Goal: Task Accomplishment & Management: Complete application form

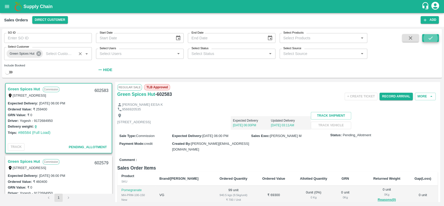
click at [38, 53] on icon at bounding box center [38, 53] width 5 height 5
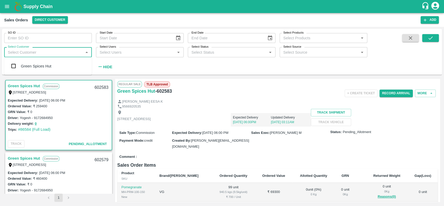
click at [38, 53] on input "Select Customer" at bounding box center [44, 52] width 76 height 7
type input "iniya"
click at [11, 64] on input "checkbox" at bounding box center [13, 66] width 10 height 10
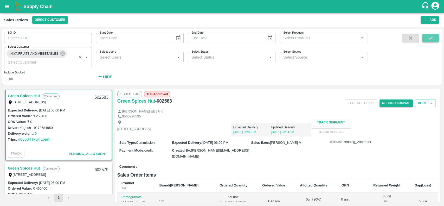
click at [430, 37] on icon "submit" at bounding box center [430, 38] width 6 height 6
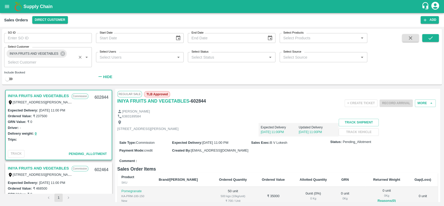
click at [25, 96] on link "INIYA FRUITS AND VEGETABLES" at bounding box center [38, 95] width 61 height 7
click at [420, 102] on button "More" at bounding box center [424, 103] width 21 height 8
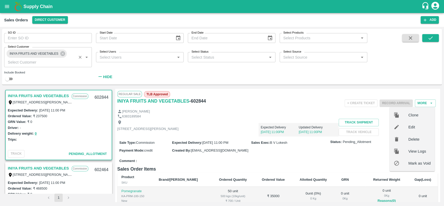
click at [285, 136] on div "[STREET_ADDRESS][PERSON_NAME] Expected Delivery [DATE] 11:00PM Updated Delivery…" at bounding box center [277, 127] width 320 height 18
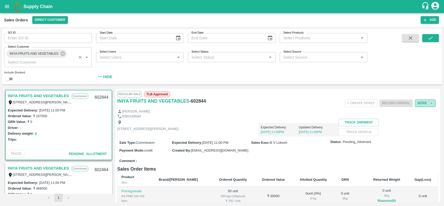
click at [418, 104] on button "More" at bounding box center [424, 103] width 21 height 8
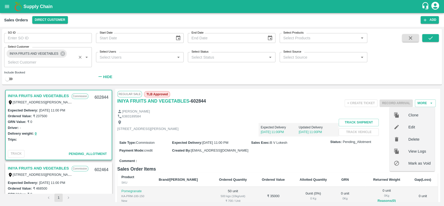
click at [408, 130] on span "Edit" at bounding box center [419, 127] width 22 height 6
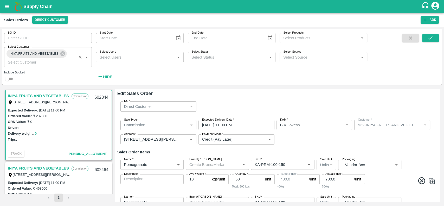
type input "B V Lokesh"
type input "932-INIYA FRUITS AND VEGETABLES"
type input "[STREET_ADDRESS][PERSON_NAME]"
type input "Pomegranate"
type input "KA-PRM-100-150"
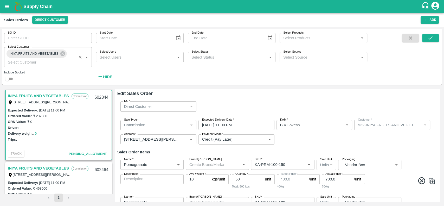
type input "Pomegranate"
type input "KA-PRM-150-180"
type input "Pomegranate"
type input "KA-PRM-180-220"
type input "Pomegranate"
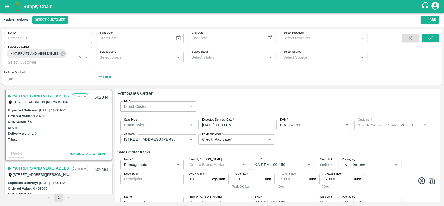
type input "KA-PRM-220-250"
type input "Pomegranate"
type input "KA-PRM-250-300"
type input "Pomegranate"
type input "KA-PRM-300-350"
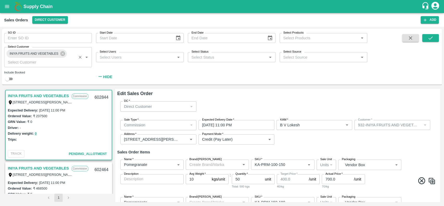
type input "Pomegranate"
type input "KA-PRM-350-400"
type input "Pomegranate"
type input "KA-Loose A"
type input "Pomegranate"
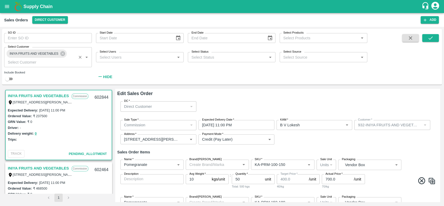
type input "KA-SUPR-180++"
type input "Pomegranate"
type input "KA-SUPR-100++"
type input "Pomegranate"
type input "KA-Green"
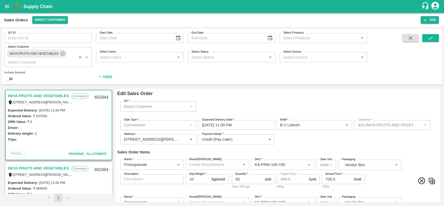
type input "Pomegranate"
type input "KA-Damage Fruit"
click at [74, 105] on div "INIYA FRUITS AND VEGETABLES Commission TC/73, [PERSON_NAME] FRUITS MARKET KOYAM…" at bounding box center [59, 98] width 106 height 17
click at [23, 95] on link "INIYA FRUITS AND VEGETABLES" at bounding box center [38, 95] width 61 height 7
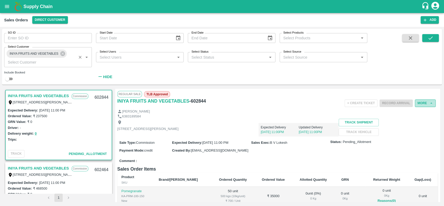
click at [419, 103] on button "More" at bounding box center [424, 103] width 21 height 8
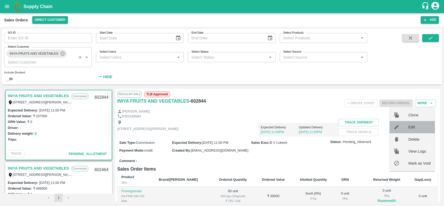
click at [408, 125] on span "Edit" at bounding box center [419, 127] width 22 height 6
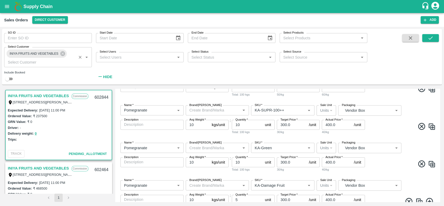
scroll to position [389, 0]
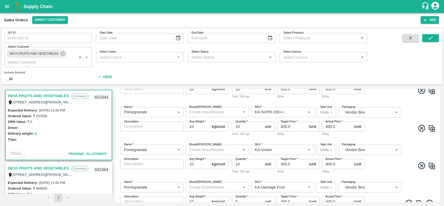
click at [432, 127] on img at bounding box center [431, 128] width 8 height 8
type input "KA-SUPR-100++"
type input "KA-Green"
type input "10"
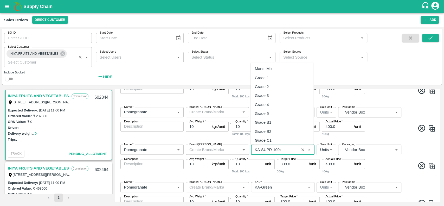
click at [279, 147] on input "SKU   *" at bounding box center [274, 149] width 45 height 7
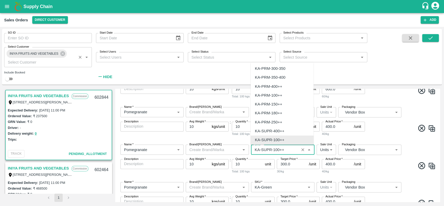
click at [279, 147] on input "SKU   *" at bounding box center [274, 149] width 45 height 7
click at [285, 149] on input "SKU   *" at bounding box center [274, 149] width 45 height 7
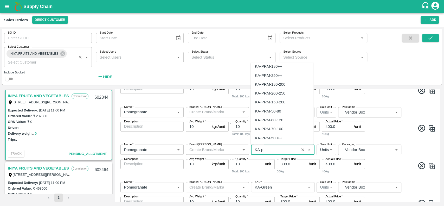
scroll to position [0, 0]
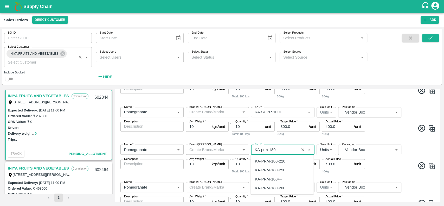
click at [277, 175] on div "KA-PRM-180++" at bounding box center [281, 178] width 63 height 9
type input "KA-PRM-180++"
click at [377, 169] on span at bounding box center [401, 166] width 70 height 10
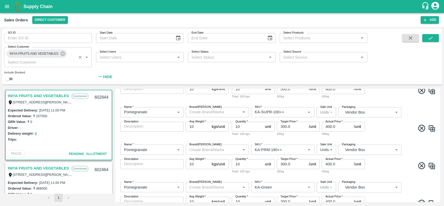
click at [433, 164] on img at bounding box center [431, 166] width 8 height 8
type input "KA-PRM-180++"
type input "KA-Green"
type input "10"
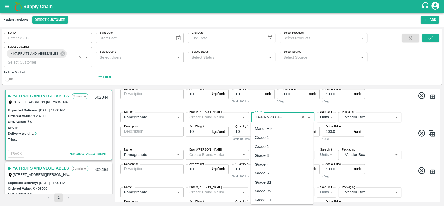
click at [283, 116] on input "SKU   *" at bounding box center [274, 116] width 45 height 7
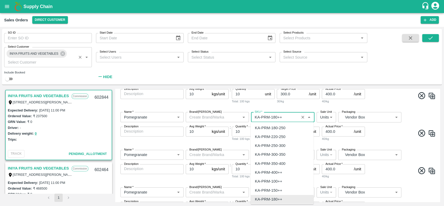
click at [283, 116] on input "SKU   *" at bounding box center [274, 116] width 45 height 7
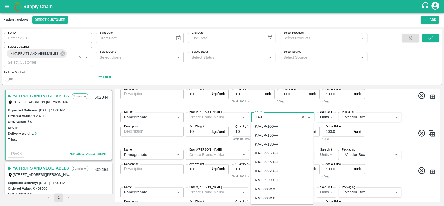
scroll to position [0, 0]
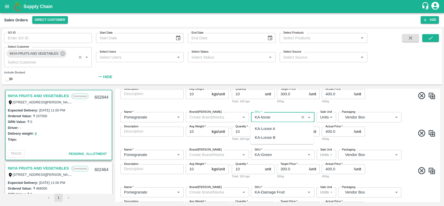
click at [258, 136] on div "KA-Loose B" at bounding box center [265, 137] width 21 height 6
type input "KA-Loose B"
click at [379, 132] on span at bounding box center [401, 134] width 70 height 10
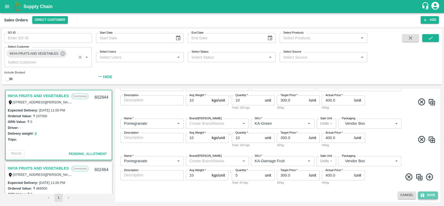
click at [428, 194] on button "Save" at bounding box center [428, 195] width 20 height 8
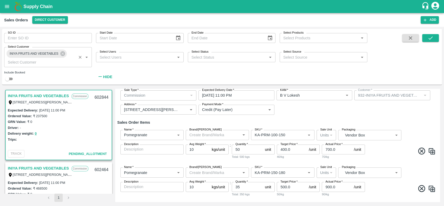
scroll to position [0, 0]
